Goal: Navigation & Orientation: Understand site structure

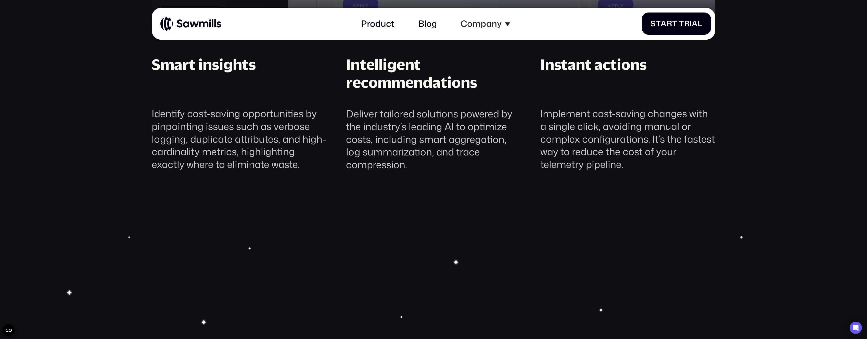
scroll to position [1069, 0]
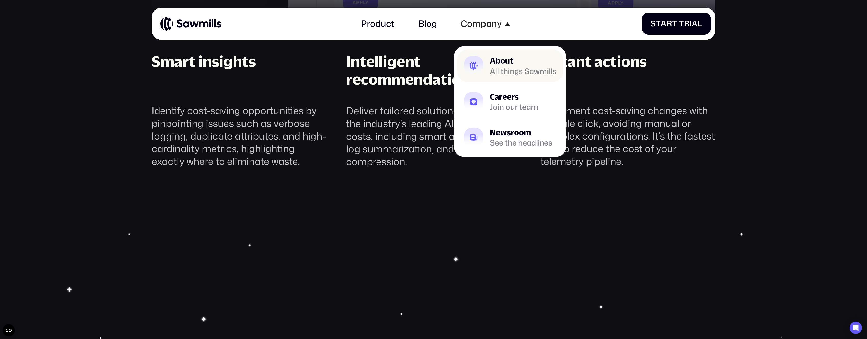
click at [516, 64] on div "About" at bounding box center [523, 61] width 66 height 8
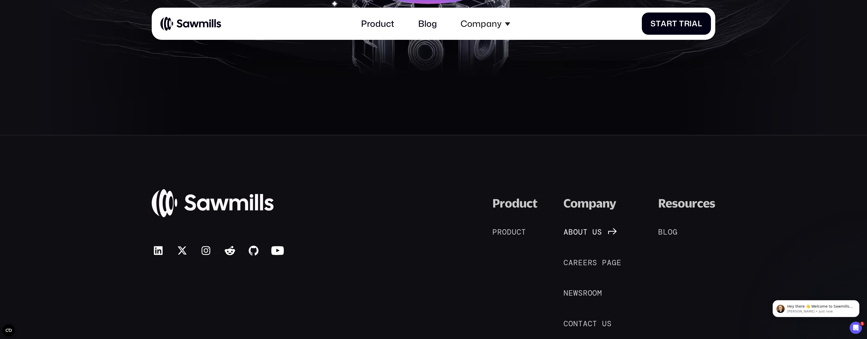
click at [584, 227] on link "A b o u t u s A b o u t u s" at bounding box center [587, 231] width 49 height 11
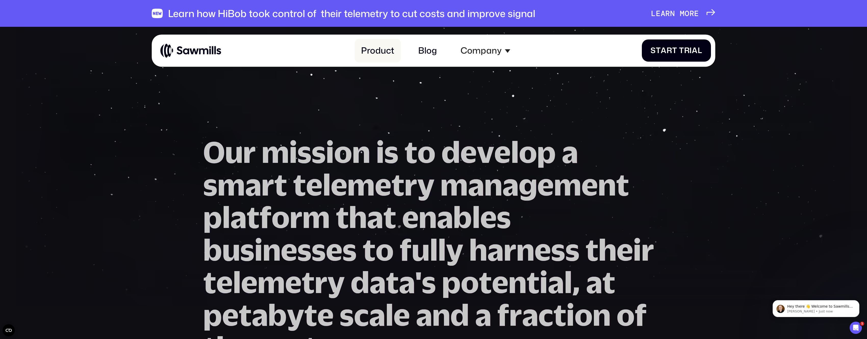
click at [376, 55] on link "Product" at bounding box center [378, 50] width 46 height 23
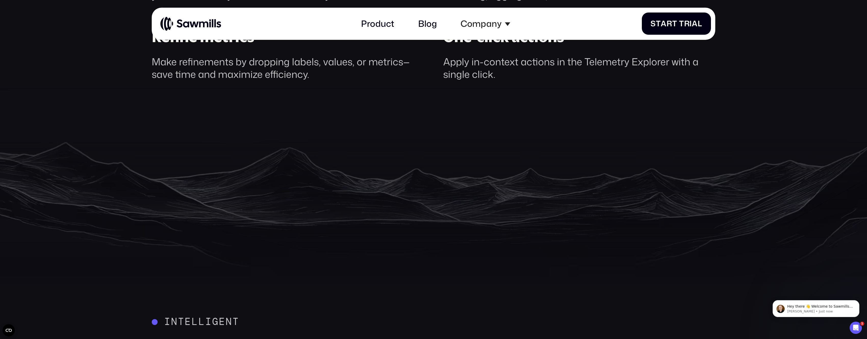
scroll to position [882, 0]
